Goal: Task Accomplishment & Management: Manage account settings

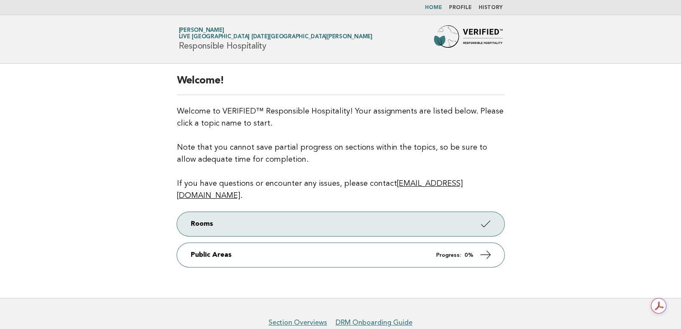
click at [462, 4] on nav "Home Profile History" at bounding box center [340, 7] width 681 height 15
click at [463, 8] on link "Profile" at bounding box center [460, 7] width 23 height 5
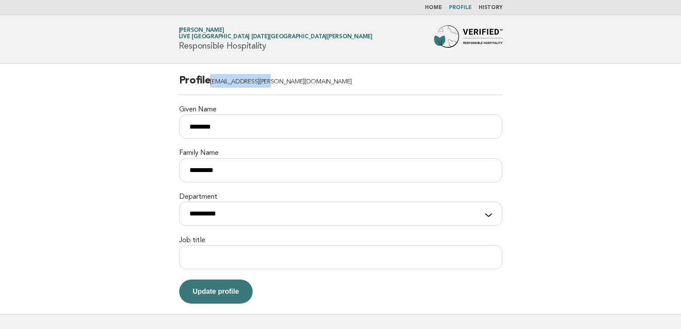
drag, startPoint x: 279, startPoint y: 82, endPoint x: 212, endPoint y: 86, distance: 67.2
click at [212, 86] on h2 "Profile [EMAIL_ADDRESS][PERSON_NAME][DOMAIN_NAME]" at bounding box center [340, 84] width 323 height 21
copy span "[EMAIL_ADDRESS][PERSON_NAME][DOMAIN_NAME]"
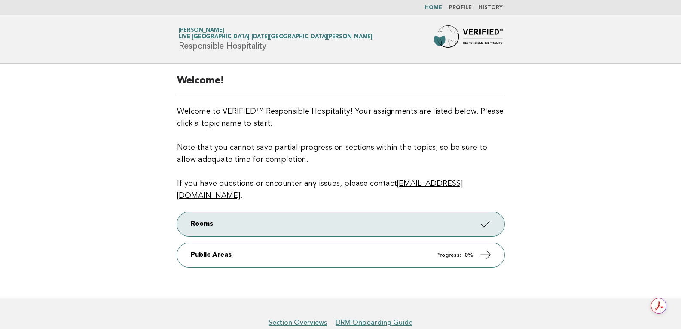
click at [208, 29] on link "CRISTIAN CASTAÑEDA Live Aqua Urban Resort San Miguel de Allende" at bounding box center [276, 34] width 194 height 12
